Goal: Task Accomplishment & Management: Use online tool/utility

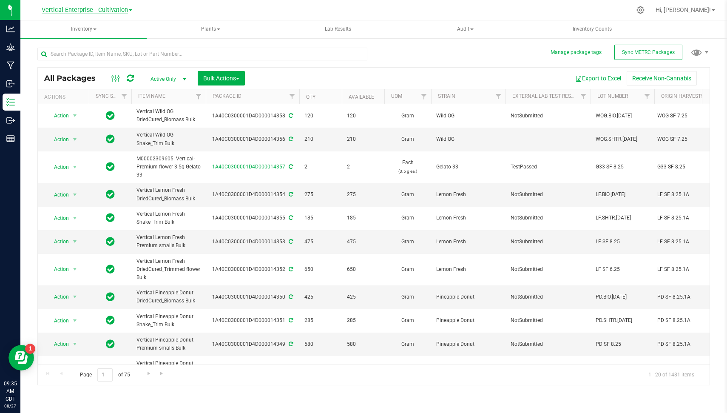
click at [122, 9] on span "Vertical Enterprise - Cultivation" at bounding box center [85, 10] width 86 height 8
click at [118, 40] on link "Vertical Enterprise - Manufacturing" at bounding box center [87, 41] width 124 height 11
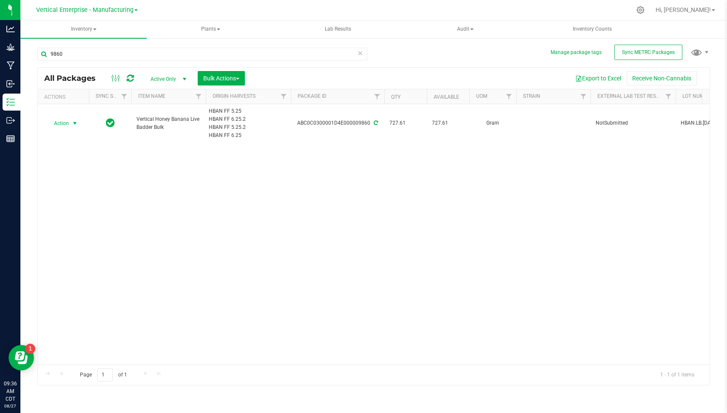
type input "9860"
click at [63, 121] on span "Action" at bounding box center [57, 123] width 23 height 12
click at [77, 146] on li "Create package" at bounding box center [73, 149] width 53 height 13
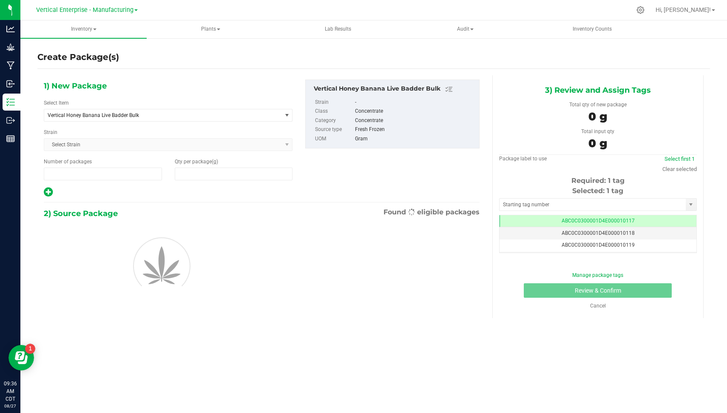
type input "1"
type input "0.0000"
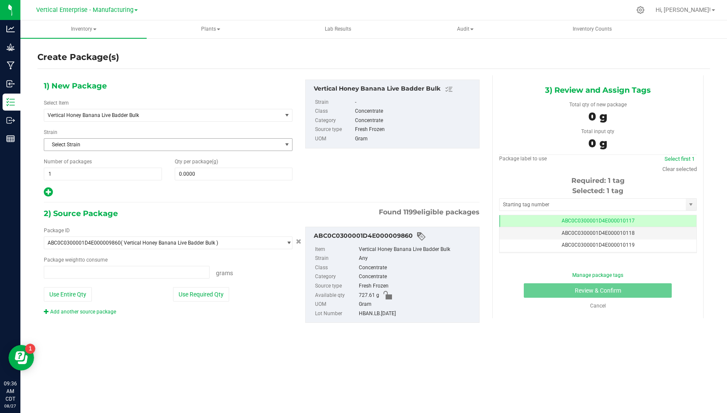
type input "0.0000 g"
click at [171, 114] on span "Vertical Honey Banana Live Badder Bulk" at bounding box center [159, 115] width 222 height 6
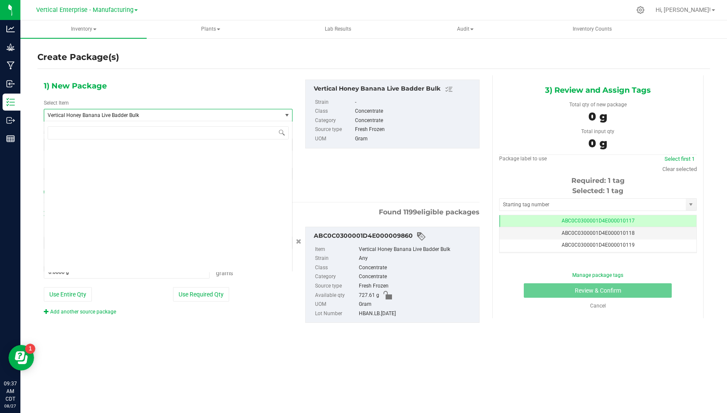
scroll to position [63533, 0]
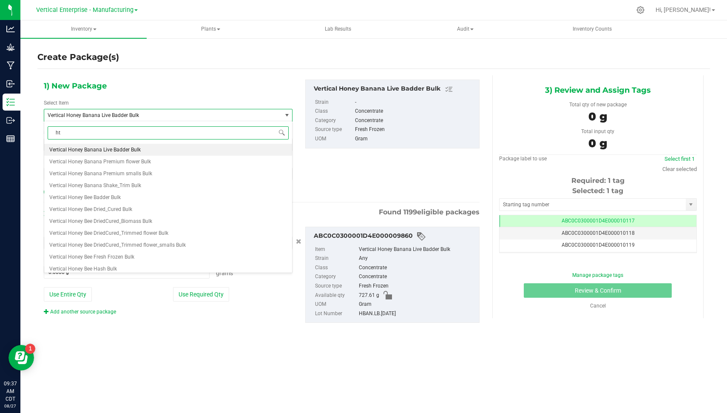
type input "hte"
click at [145, 147] on li "HTE_NSS Bulk" at bounding box center [168, 150] width 248 height 12
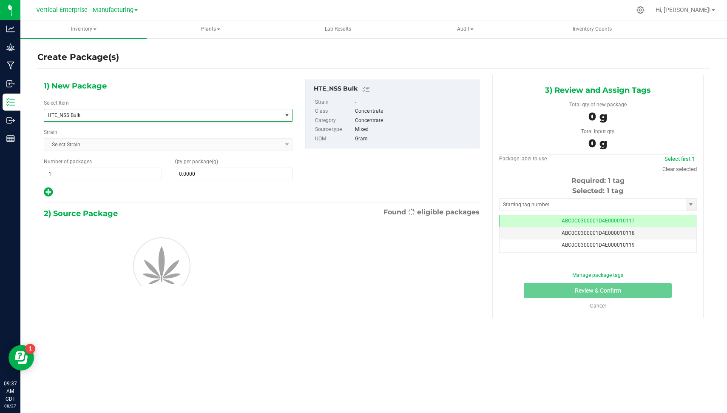
type input "0.0000"
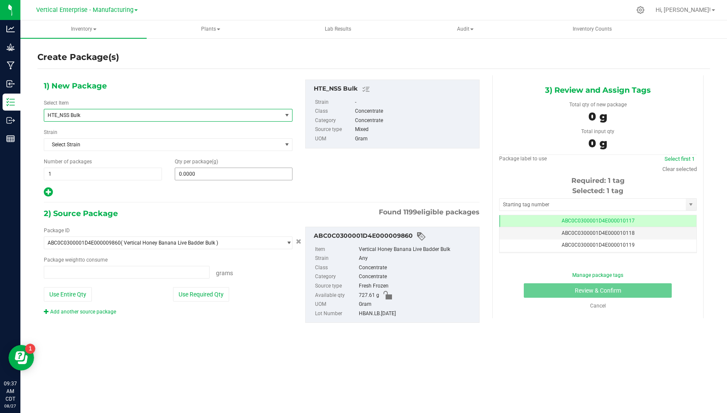
type input "0.0000 g"
click at [207, 173] on span "0.0000 0" at bounding box center [234, 174] width 118 height 13
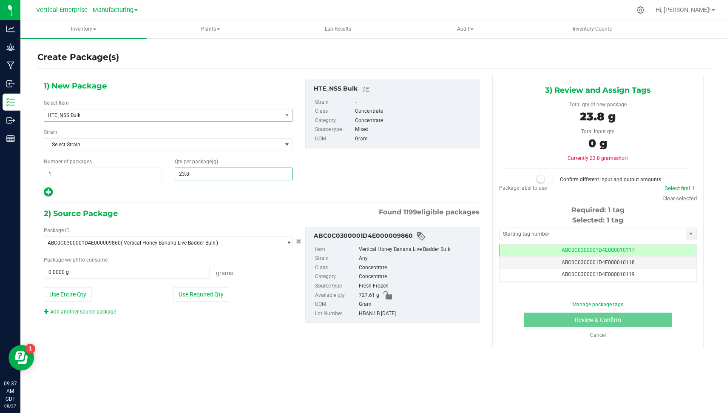
type input "23.86"
type input "23.8600"
click at [205, 289] on button "Use Required Qty" at bounding box center [201, 294] width 56 height 14
type input "23.8600 g"
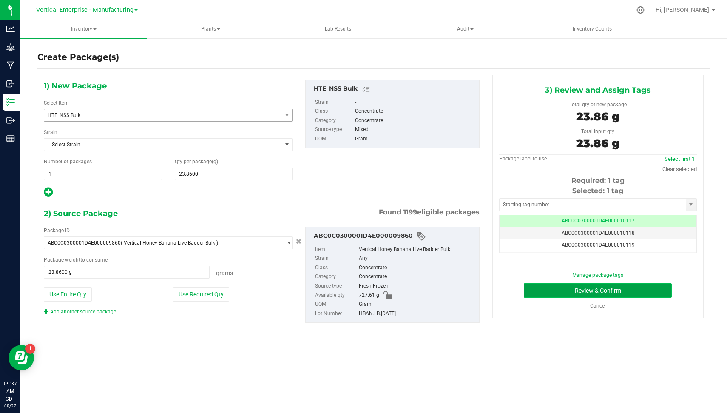
click at [652, 293] on button "Review & Confirm" at bounding box center [598, 290] width 148 height 14
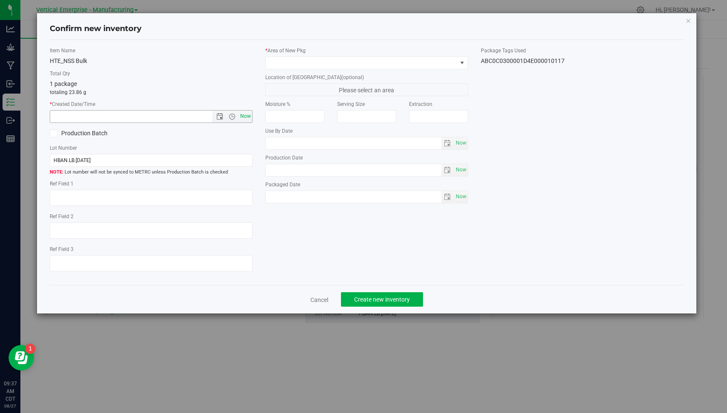
click at [250, 115] on span "Now" at bounding box center [246, 116] width 14 height 12
type input "[DATE] 9:37 AM"
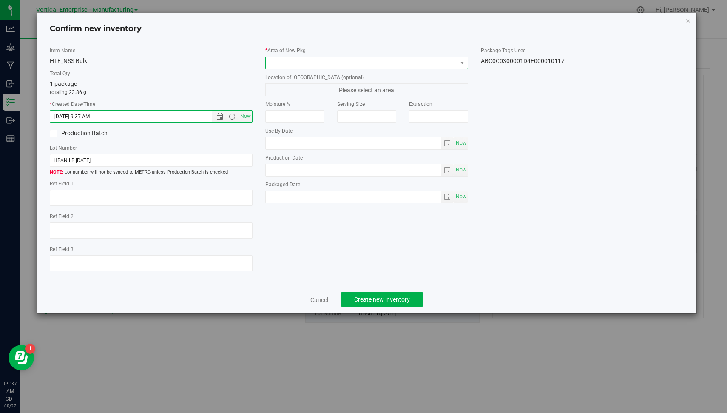
click at [323, 60] on span at bounding box center [361, 63] width 191 height 12
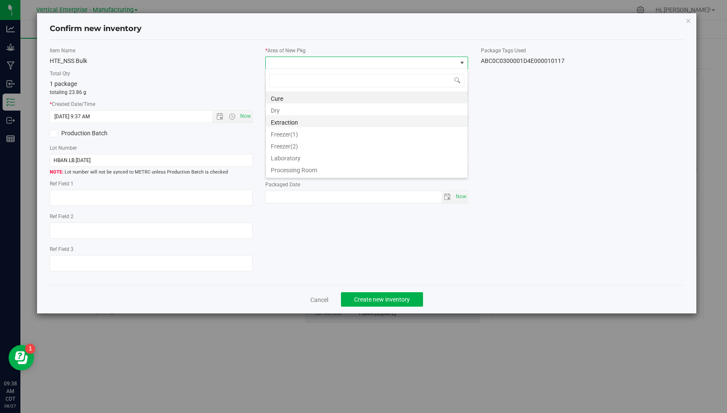
click at [317, 122] on li "Extraction" at bounding box center [367, 121] width 202 height 12
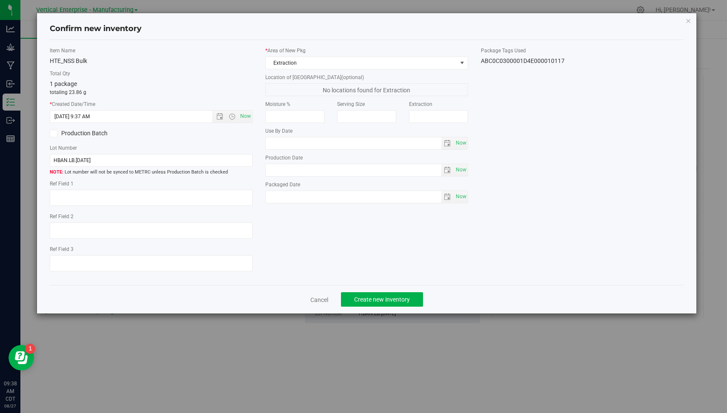
click at [210, 60] on div "HTE_NSS Bulk" at bounding box center [151, 61] width 203 height 9
click at [94, 131] on label "Production Batch" at bounding box center [97, 133] width 95 height 9
click at [0, 0] on input "Production Batch" at bounding box center [0, 0] width 0 height 0
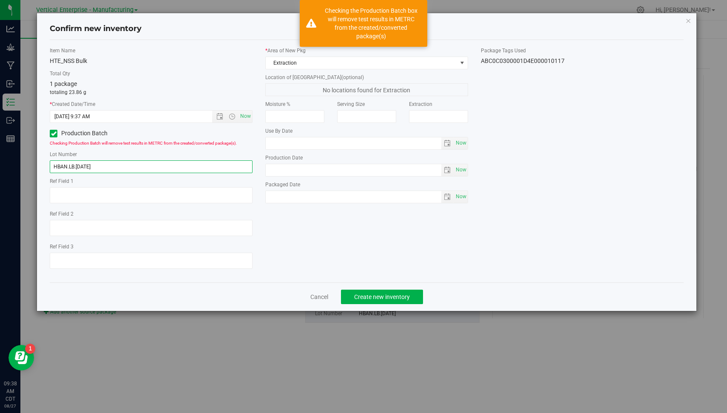
click at [115, 168] on input "HBAN.LB.[DATE]" at bounding box center [151, 166] width 203 height 13
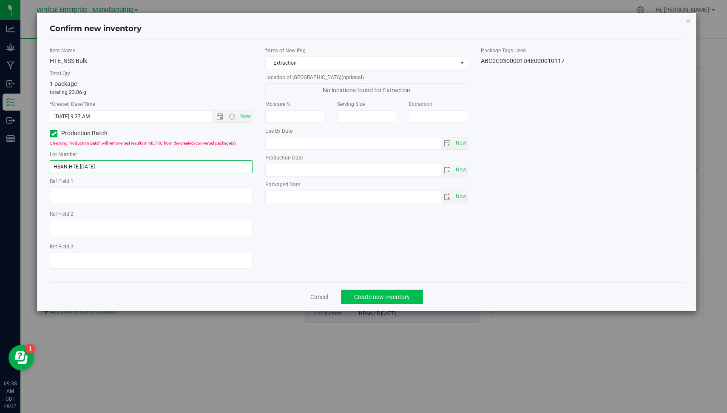
type input "HBAN.HTE.[DATE]"
click at [364, 293] on span "Create new inventory" at bounding box center [382, 296] width 56 height 7
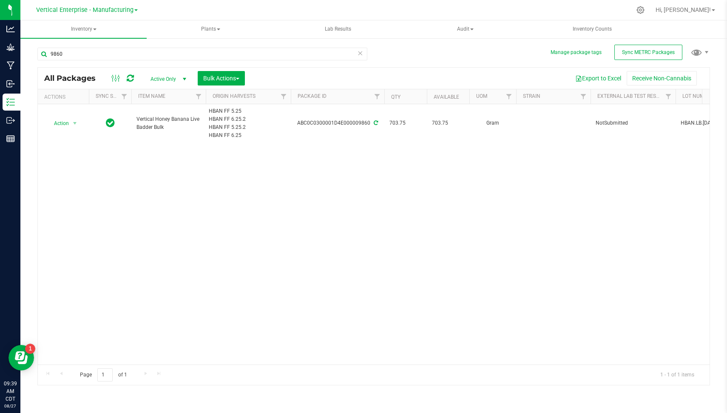
click at [362, 55] on icon at bounding box center [360, 53] width 6 height 10
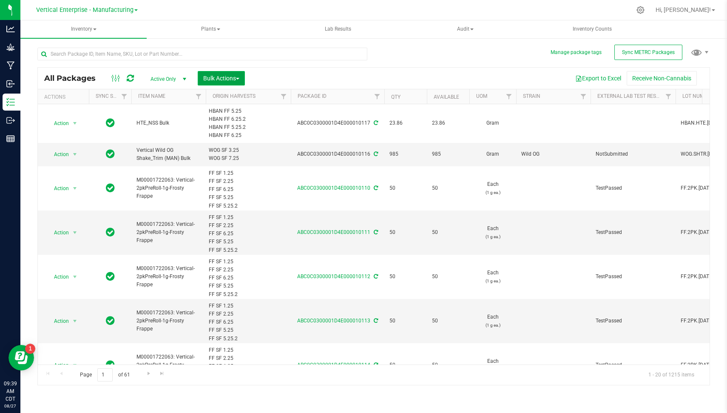
click at [219, 76] on span "Bulk Actions" at bounding box center [221, 78] width 36 height 7
click at [241, 129] on span "Combine packages" at bounding box center [227, 128] width 49 height 7
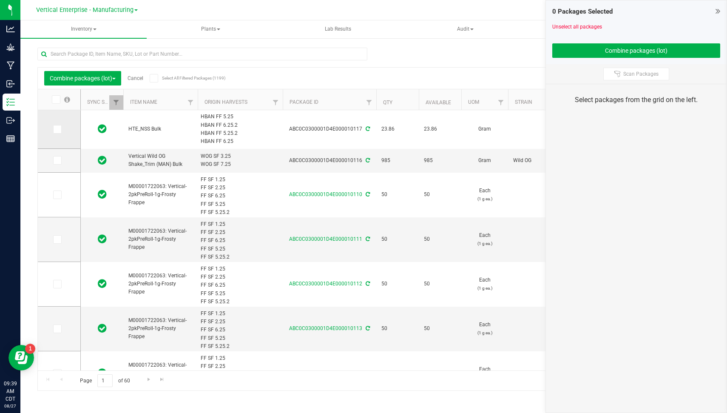
click at [55, 122] on td at bounding box center [59, 129] width 43 height 39
click at [55, 129] on icon at bounding box center [57, 129] width 6 height 0
click at [0, 0] on input "checkbox" at bounding box center [0, 0] width 0 height 0
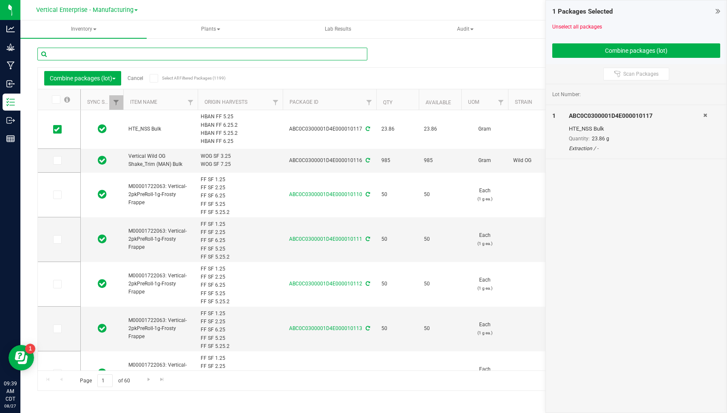
click at [147, 50] on input "text" at bounding box center [202, 54] width 330 height 13
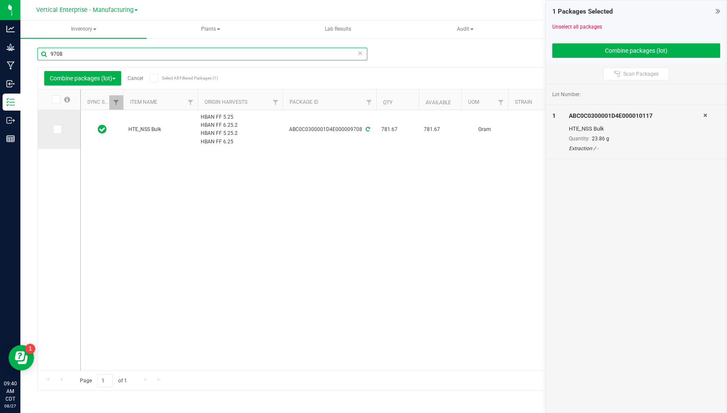
type input "9708"
click at [58, 129] on icon at bounding box center [57, 129] width 6 height 0
click at [0, 0] on input "checkbox" at bounding box center [0, 0] width 0 height 0
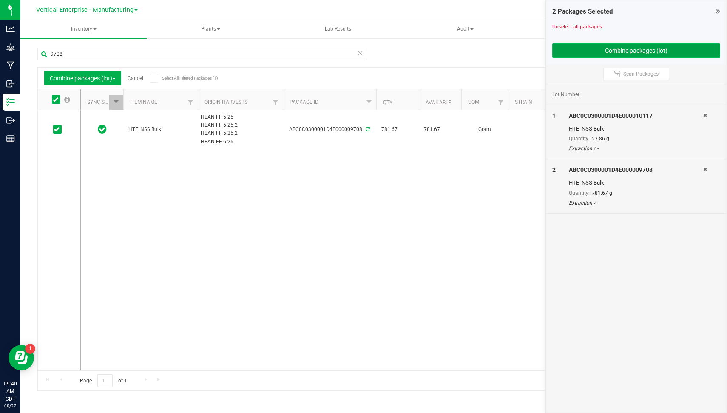
click at [582, 55] on button "Combine packages (lot)" at bounding box center [636, 50] width 168 height 14
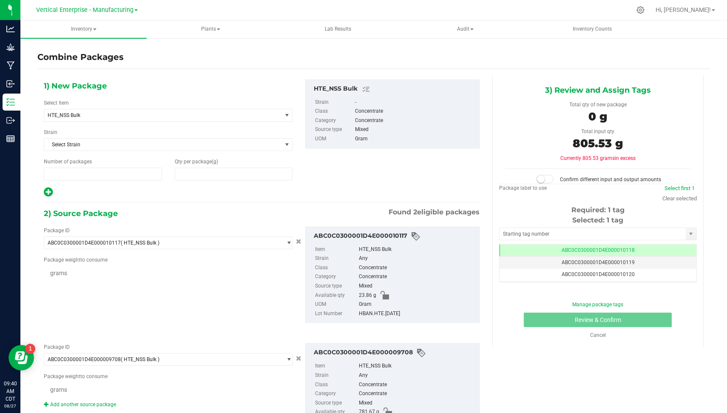
type input "1"
type input "0"
click at [239, 175] on span "0 0" at bounding box center [234, 174] width 118 height 13
type input "805.53"
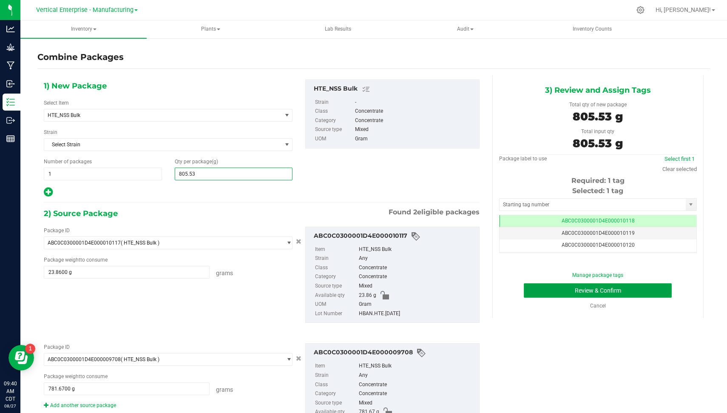
type input "806"
click at [658, 291] on button "Review & Confirm" at bounding box center [598, 290] width 148 height 14
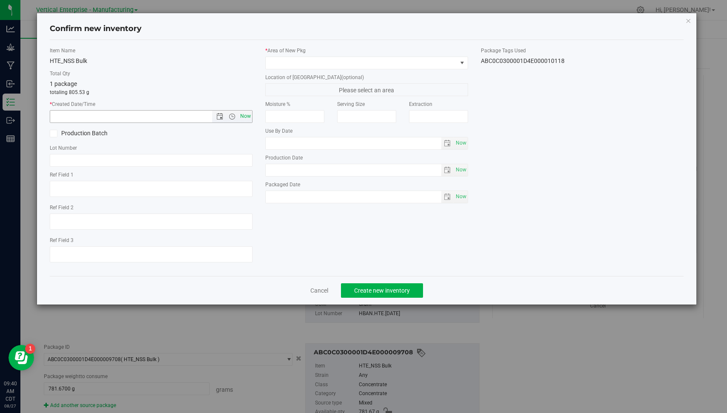
click at [247, 115] on span "Now" at bounding box center [246, 116] width 14 height 12
type input "[DATE] 9:40 AM"
click at [81, 133] on label "Production Batch" at bounding box center [97, 133] width 95 height 9
click at [0, 0] on input "Production Batch" at bounding box center [0, 0] width 0 height 0
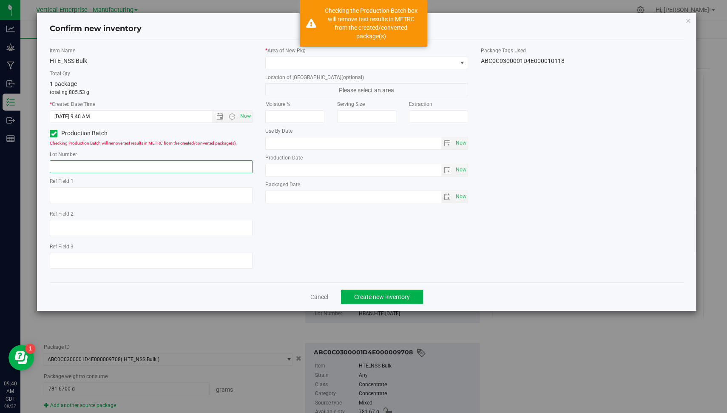
click at [108, 171] on input "text" at bounding box center [151, 166] width 203 height 13
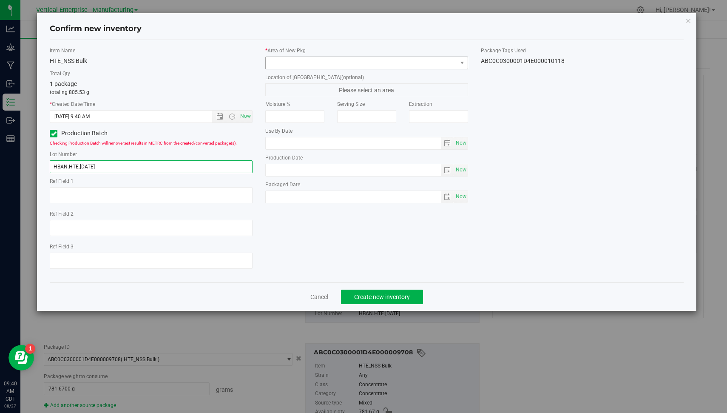
type input "HBAN.HTE.[DATE]"
click at [328, 62] on span at bounding box center [361, 63] width 191 height 12
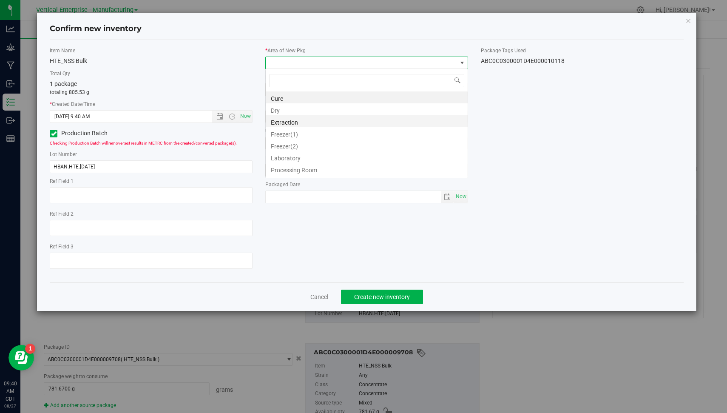
scroll to position [12, 203]
click at [324, 124] on li "Extraction" at bounding box center [367, 121] width 202 height 12
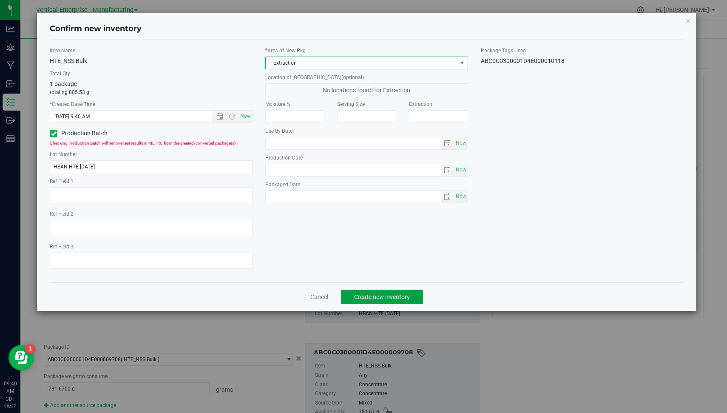
click at [375, 295] on span "Create new inventory" at bounding box center [382, 296] width 56 height 7
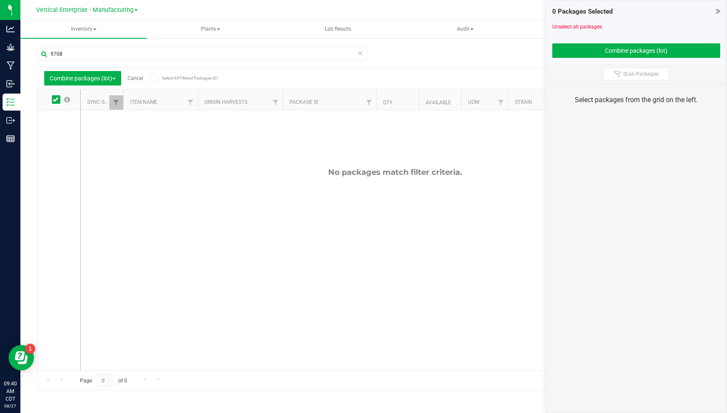
click at [137, 81] on link "Cancel" at bounding box center [136, 78] width 16 height 6
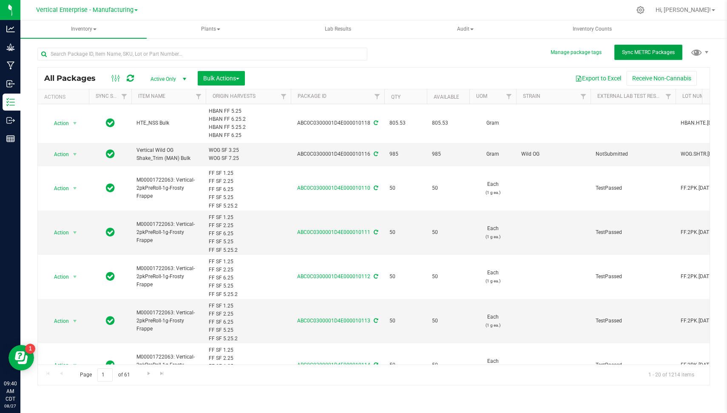
click at [647, 51] on span "Sync METRC Packages" at bounding box center [648, 52] width 53 height 6
click at [183, 47] on div at bounding box center [205, 53] width 336 height 27
click at [176, 50] on input "text" at bounding box center [202, 54] width 330 height 13
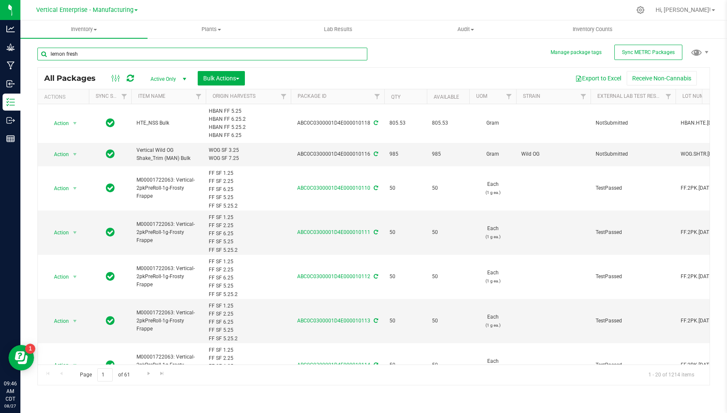
type input "lemon fresh"
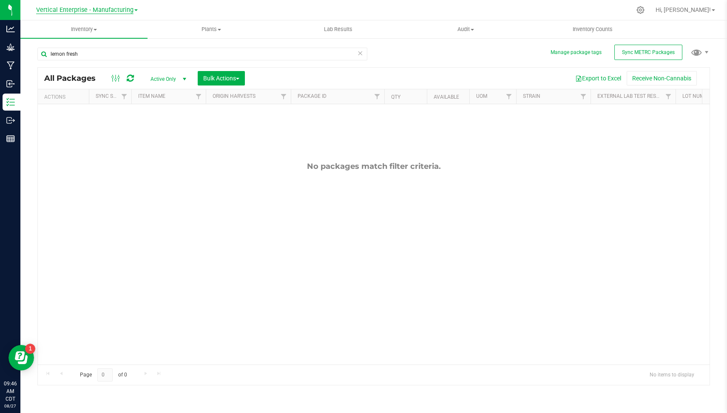
click at [116, 9] on span "Vertical Enterprise - Manufacturing" at bounding box center [84, 10] width 97 height 8
click at [103, 27] on link "Vertical Enterprise - Cultivation" at bounding box center [87, 29] width 124 height 11
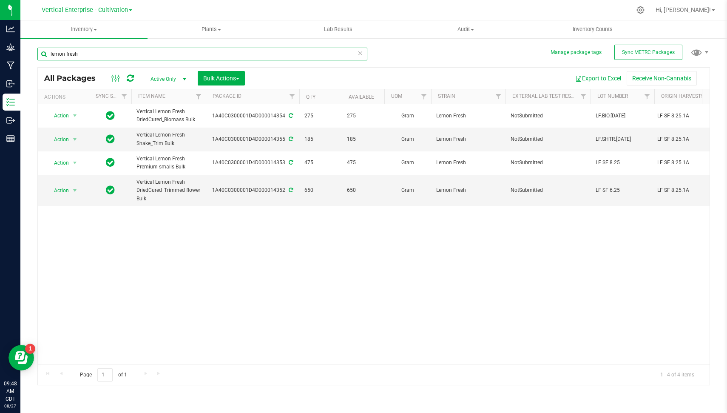
click at [226, 49] on input "lemon fresh" at bounding box center [202, 54] width 330 height 13
click at [242, 51] on input "lemon fresh" at bounding box center [202, 54] width 330 height 13
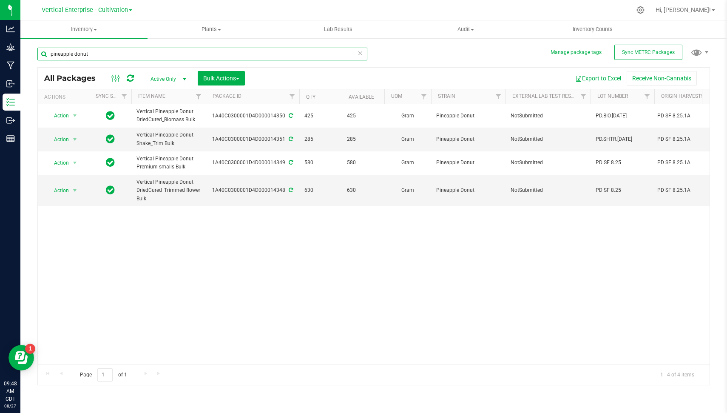
type input "pineapple donut"
